Goal: Communication & Community: Connect with others

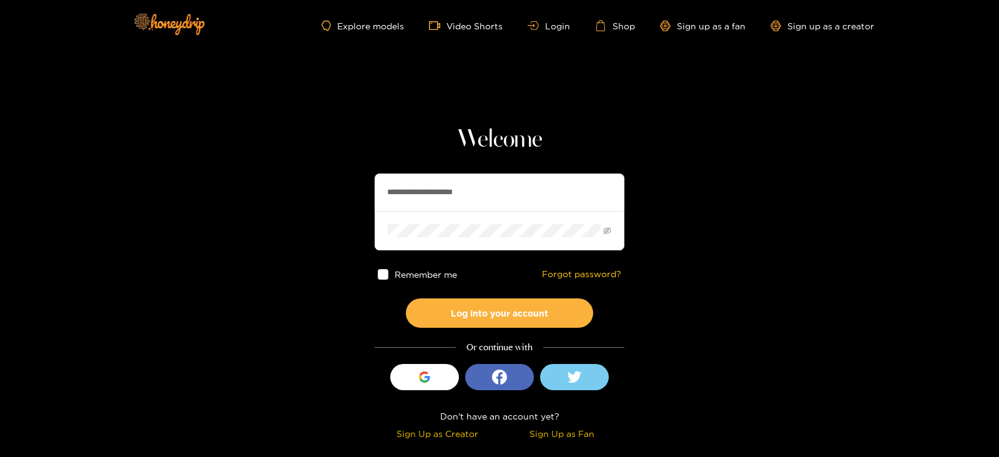
click at [73, 180] on section "**********" at bounding box center [499, 222] width 999 height 444
click at [460, 188] on input "**********" at bounding box center [500, 192] width 250 height 37
click at [406, 299] on button "Log into your account" at bounding box center [499, 313] width 187 height 29
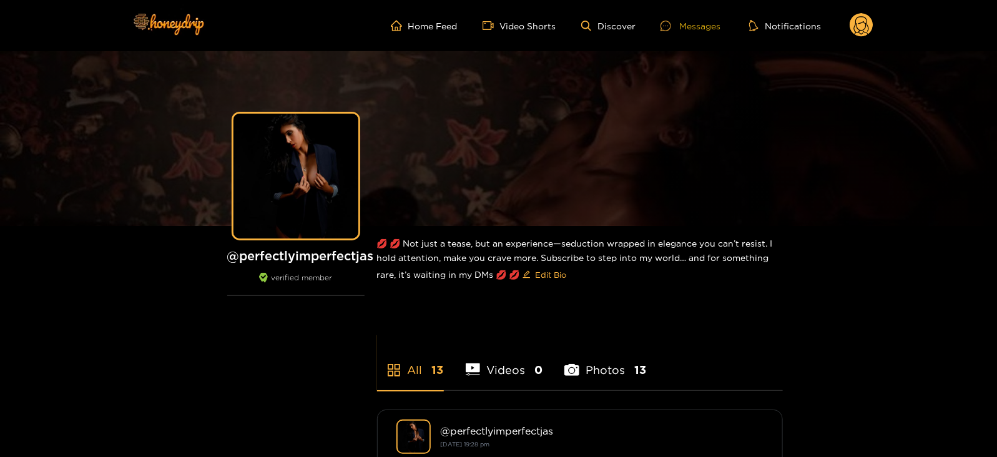
click at [692, 29] on div "Messages" at bounding box center [691, 26] width 60 height 14
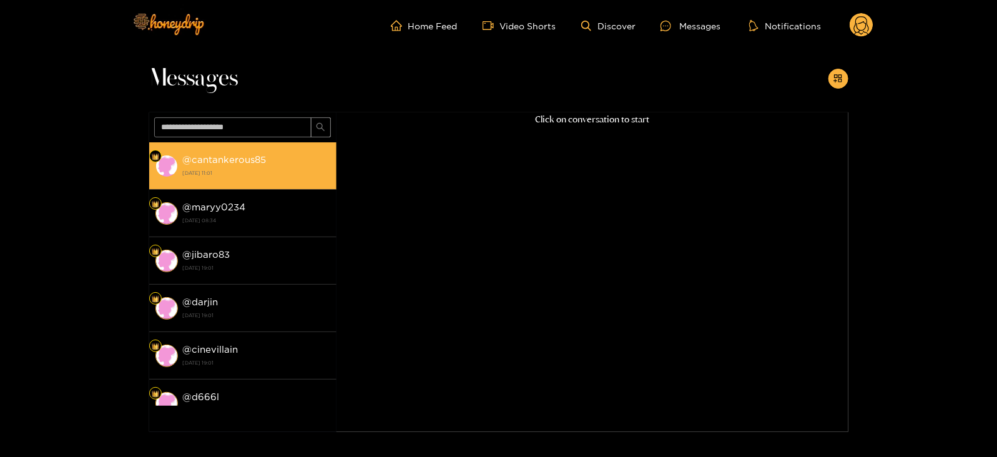
click at [229, 157] on strong "@ cantankerous85" at bounding box center [225, 159] width 84 height 11
click at [229, 167] on strong "[DATE] 11:01" at bounding box center [256, 172] width 147 height 11
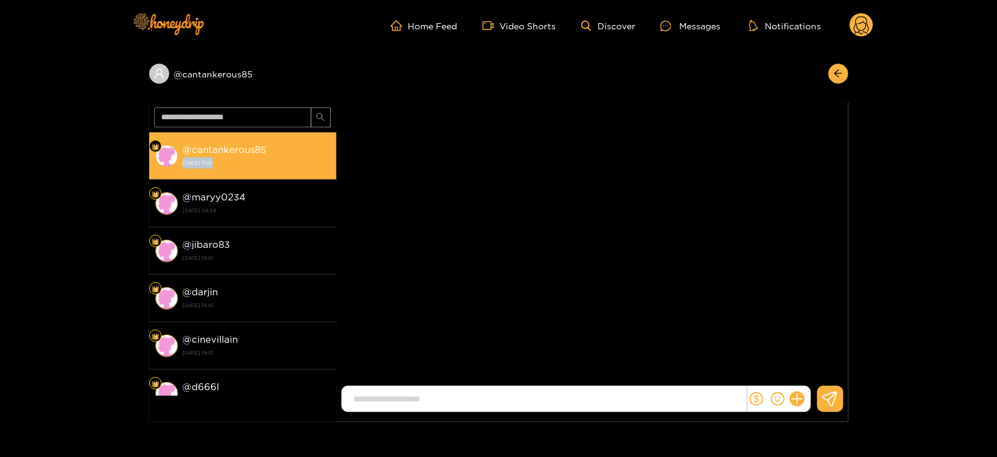
click at [229, 157] on strong "[DATE] 11:01" at bounding box center [256, 162] width 147 height 11
click at [211, 151] on strong "@ cantankerous85" at bounding box center [225, 149] width 84 height 11
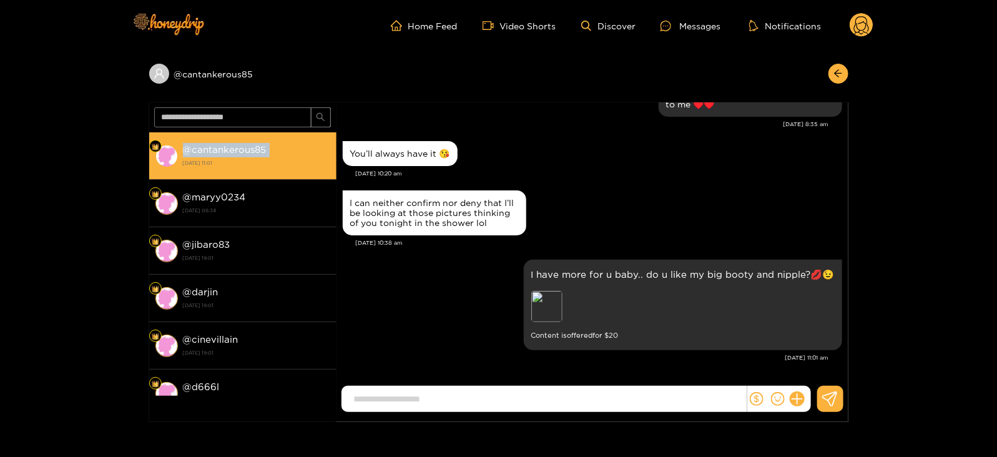
copy strong "@ cantankerous85"
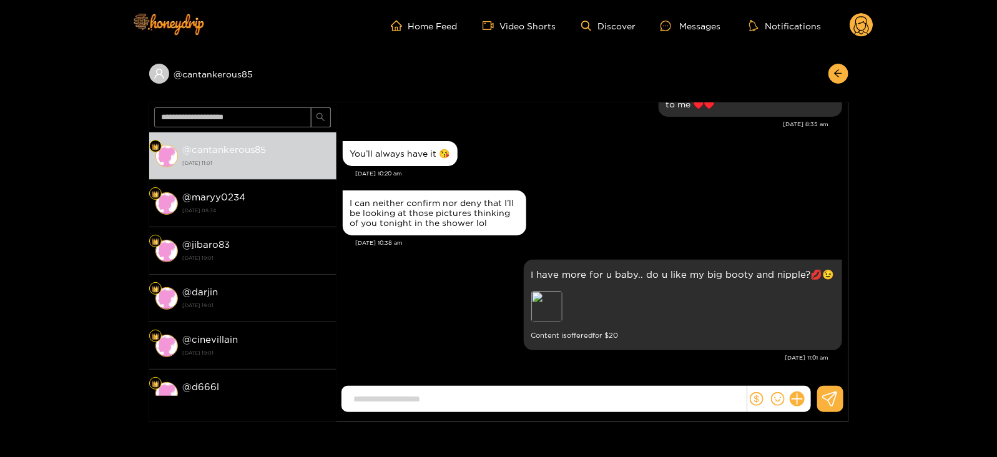
click at [865, 34] on circle at bounding box center [862, 25] width 24 height 24
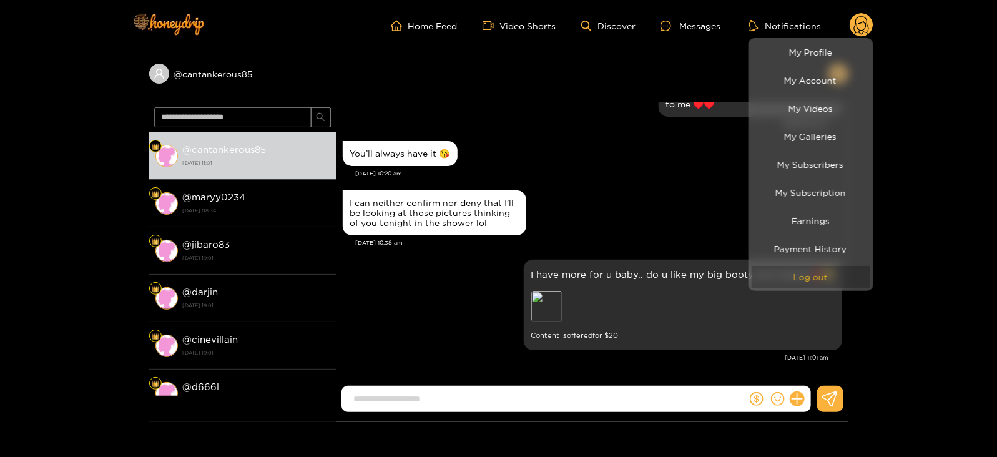
click at [793, 270] on button "Log out" at bounding box center [811, 277] width 119 height 22
